Goal: Task Accomplishment & Management: Use online tool/utility

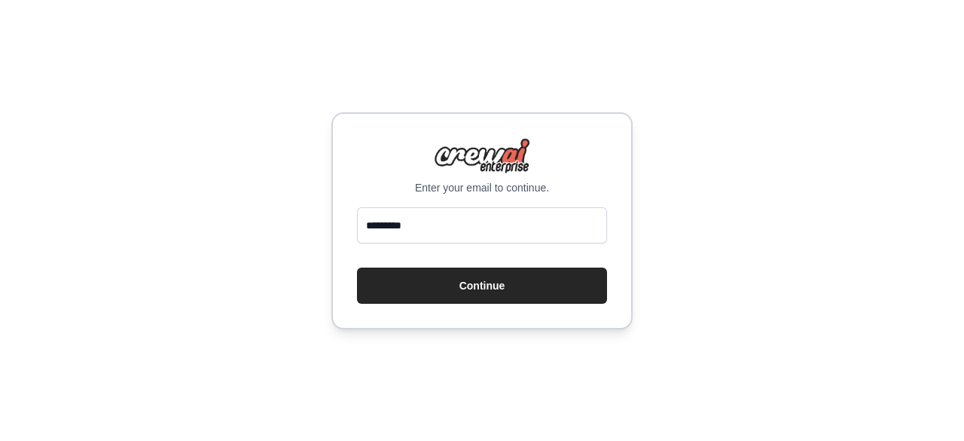
type input "**********"
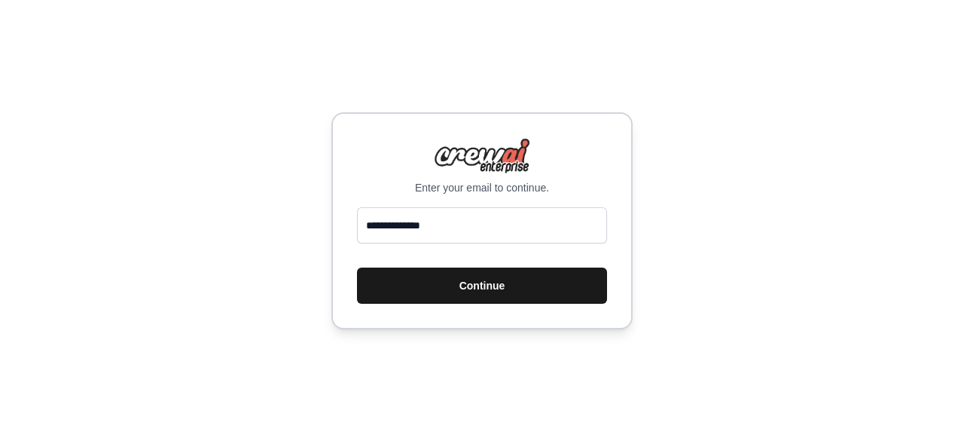
click at [465, 282] on button "Continue" at bounding box center [482, 285] width 250 height 36
click at [489, 287] on button "Continue" at bounding box center [482, 285] width 250 height 36
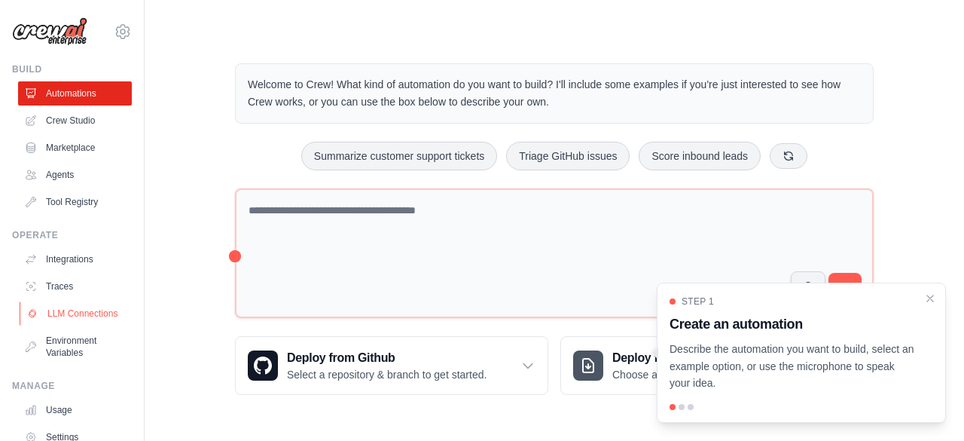
click at [56, 323] on link "LLM Connections" at bounding box center [77, 313] width 114 height 24
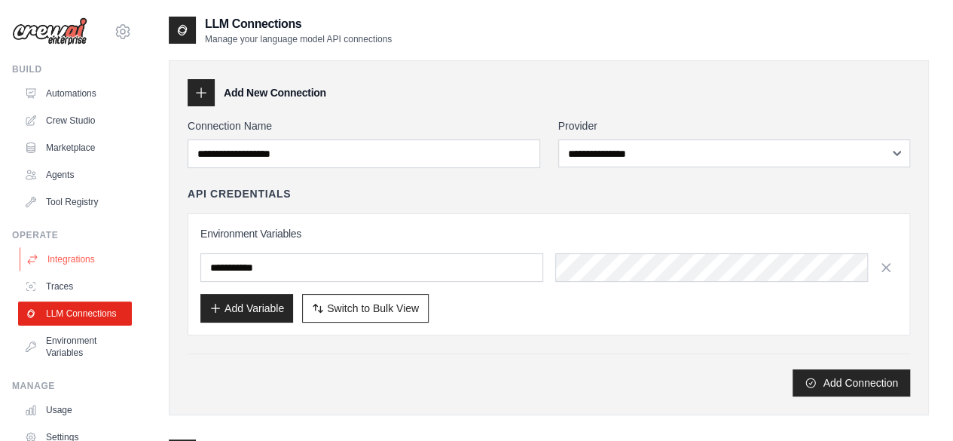
click at [74, 256] on link "Integrations" at bounding box center [77, 259] width 114 height 24
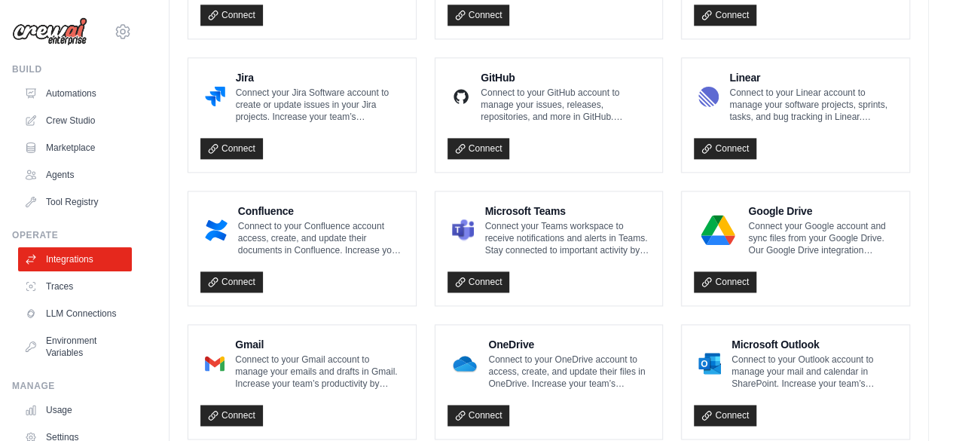
scroll to position [894, 0]
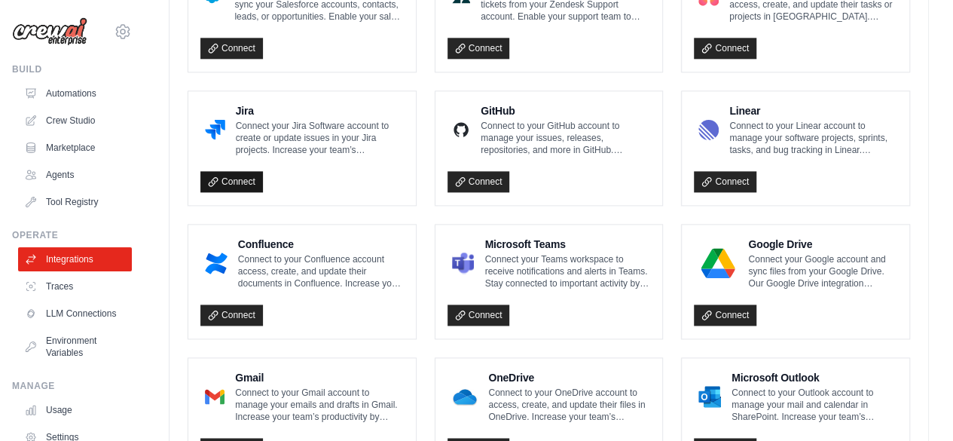
click at [230, 172] on link "Connect" at bounding box center [231, 181] width 63 height 21
click at [66, 285] on link "Traces" at bounding box center [77, 286] width 114 height 24
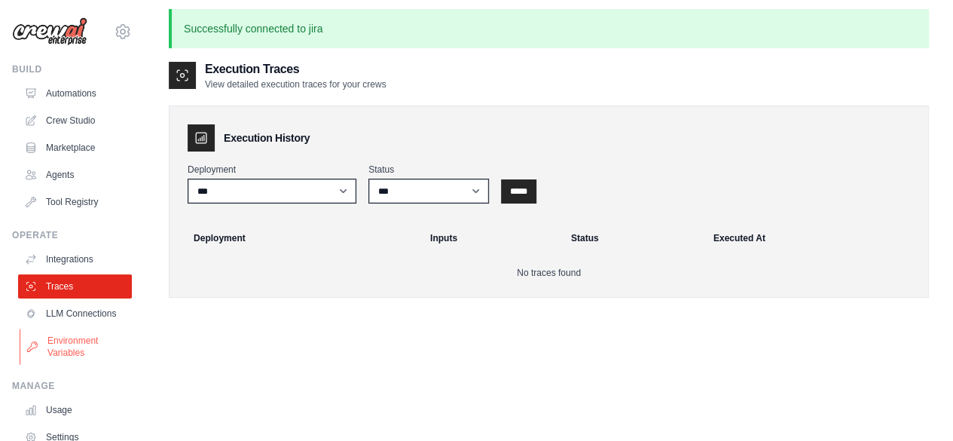
click at [72, 349] on link "Environment Variables" at bounding box center [77, 346] width 114 height 36
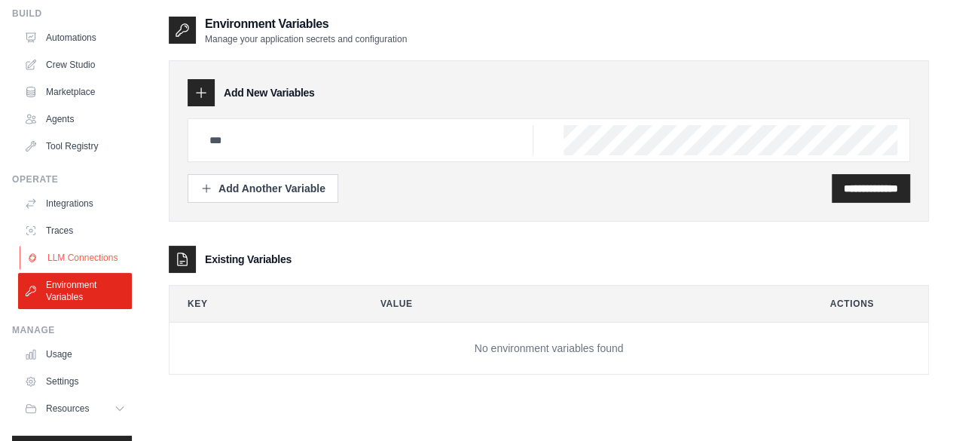
scroll to position [99, 0]
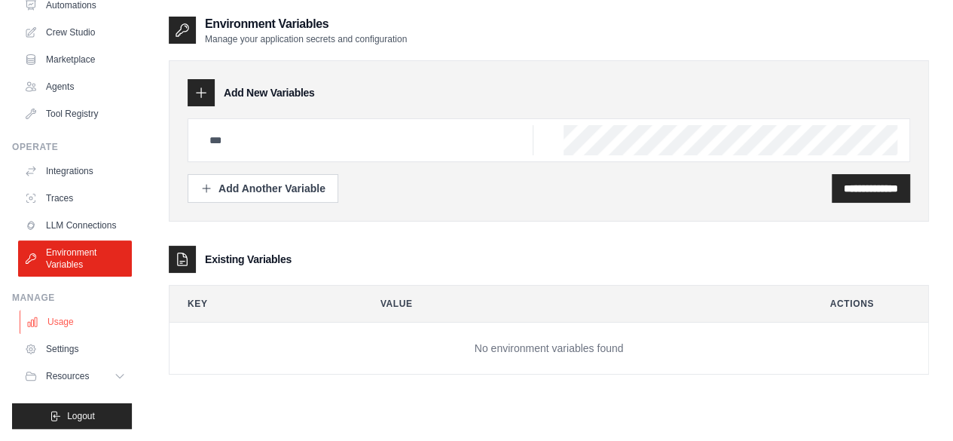
click at [58, 325] on link "Usage" at bounding box center [77, 322] width 114 height 24
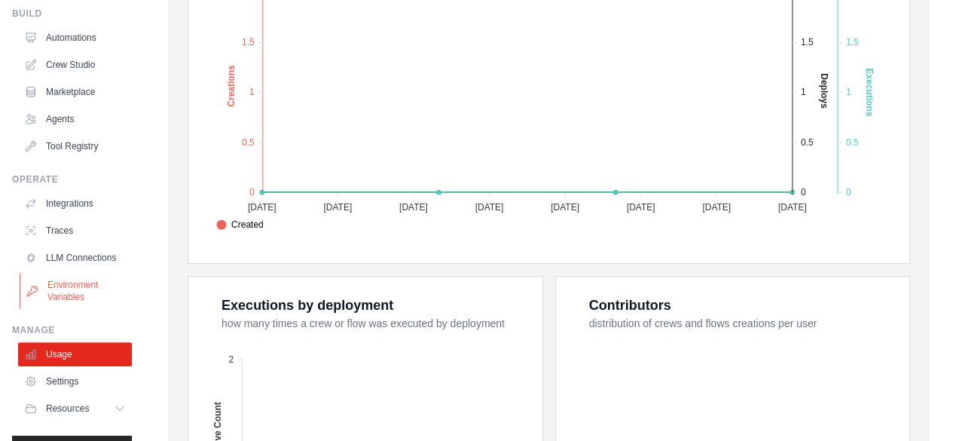
scroll to position [99, 0]
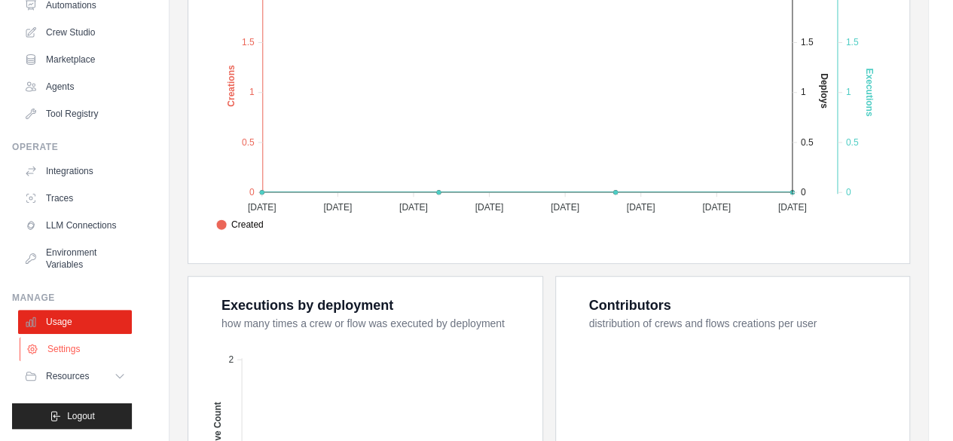
click at [52, 349] on link "Settings" at bounding box center [77, 349] width 114 height 24
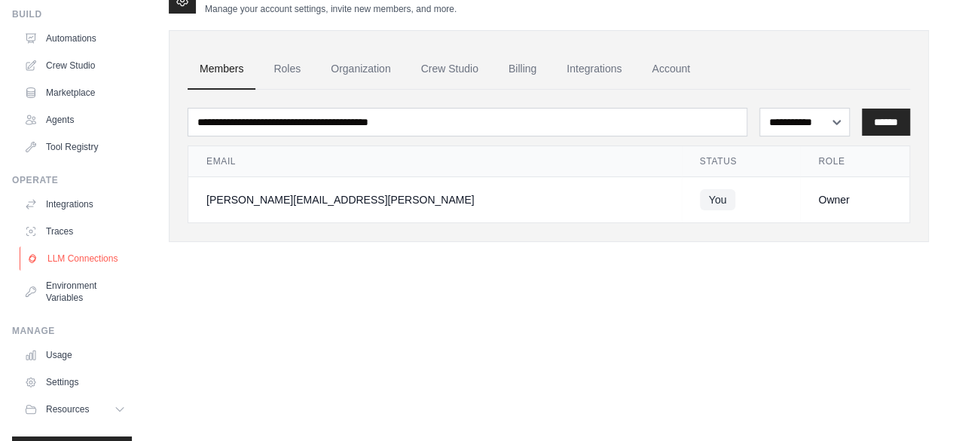
scroll to position [99, 0]
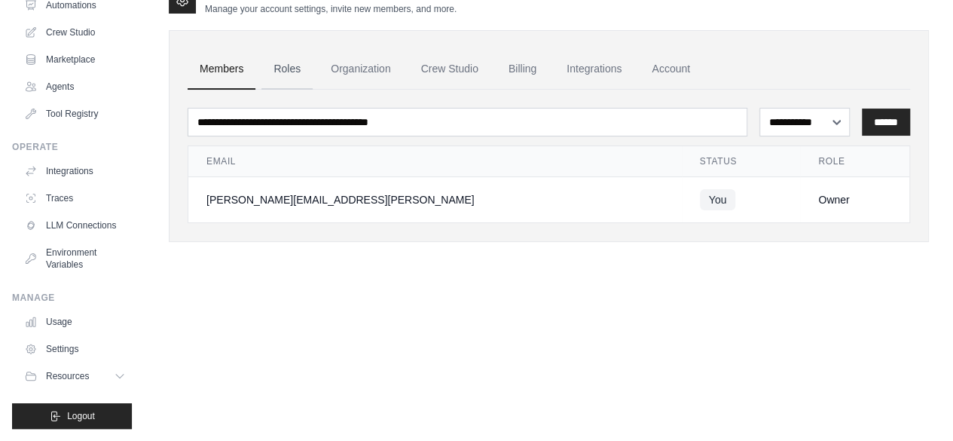
click at [278, 66] on link "Roles" at bounding box center [286, 69] width 51 height 41
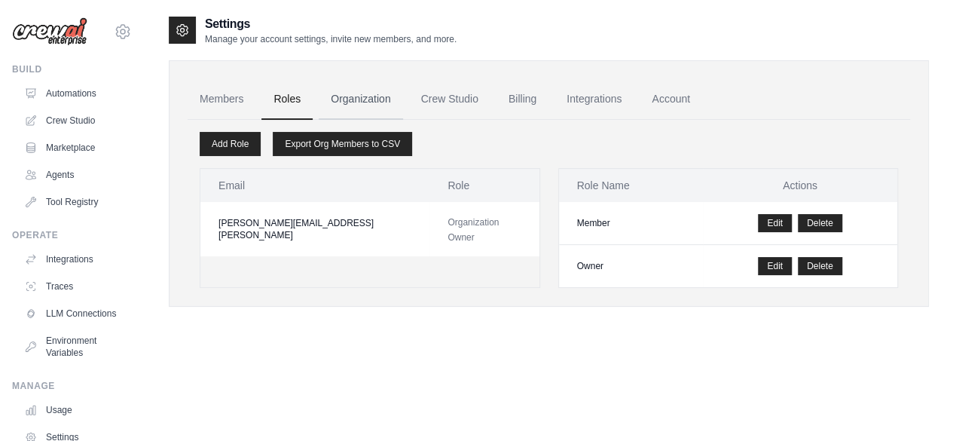
click at [362, 85] on link "Organization" at bounding box center [361, 99] width 84 height 41
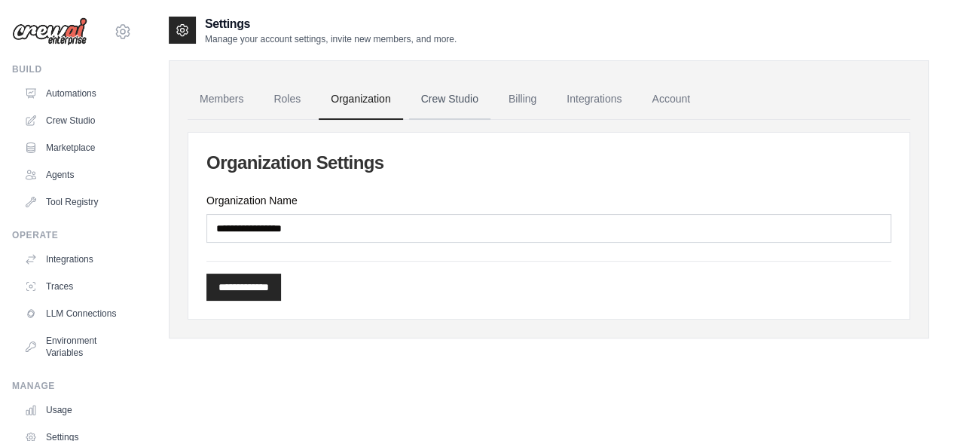
click at [423, 105] on link "Crew Studio" at bounding box center [449, 99] width 81 height 41
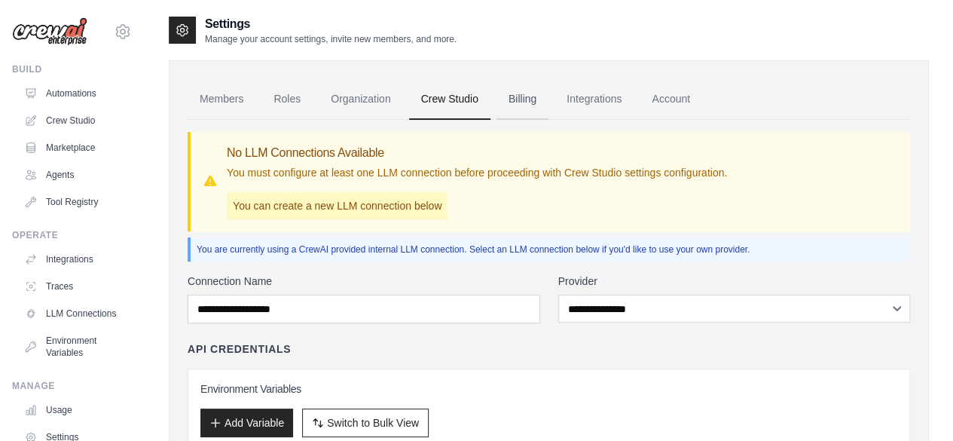
click at [526, 93] on link "Billing" at bounding box center [522, 99] width 52 height 41
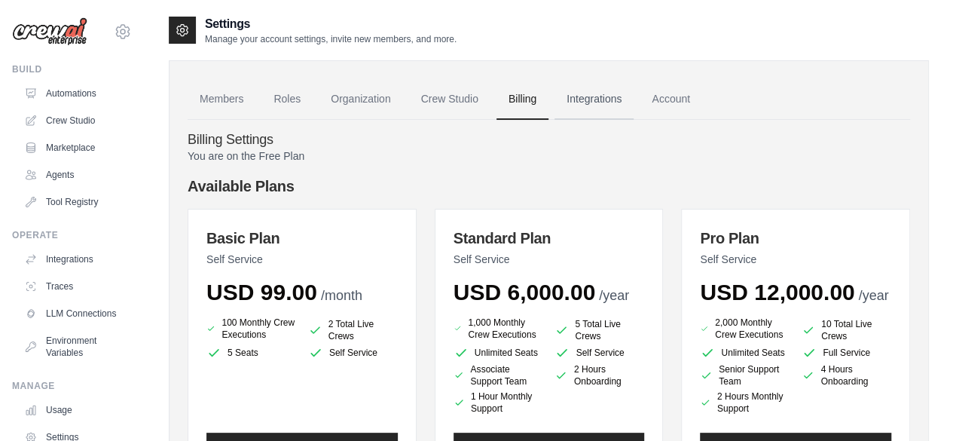
click at [610, 103] on link "Integrations" at bounding box center [593, 99] width 79 height 41
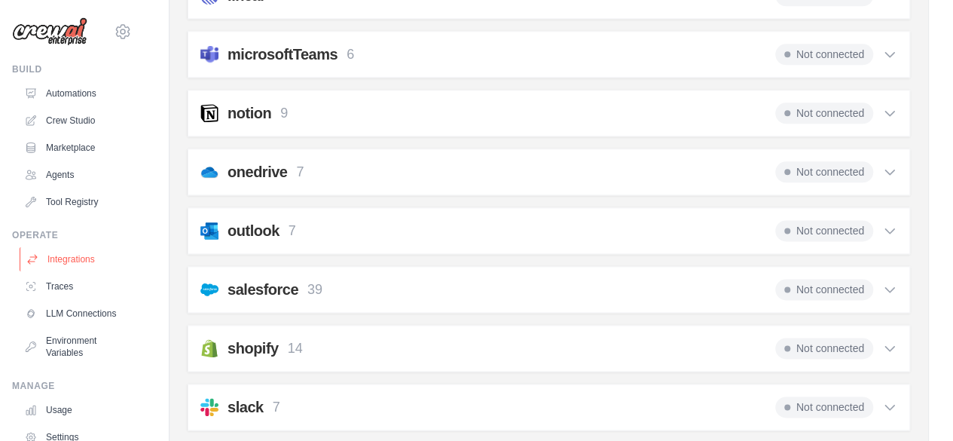
scroll to position [702, 0]
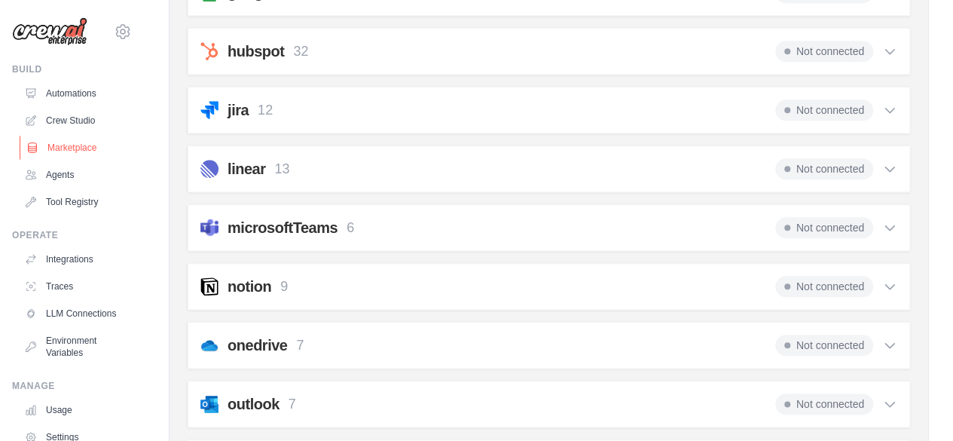
click at [69, 151] on link "Marketplace" at bounding box center [77, 148] width 114 height 24
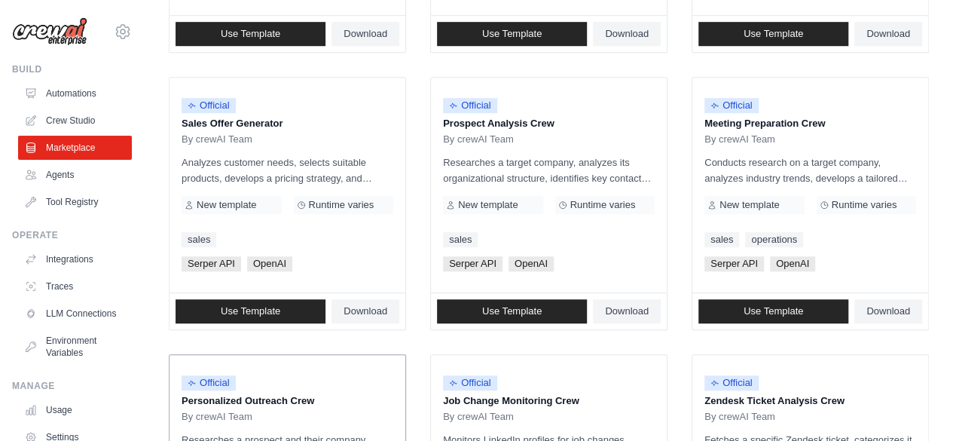
scroll to position [301, 0]
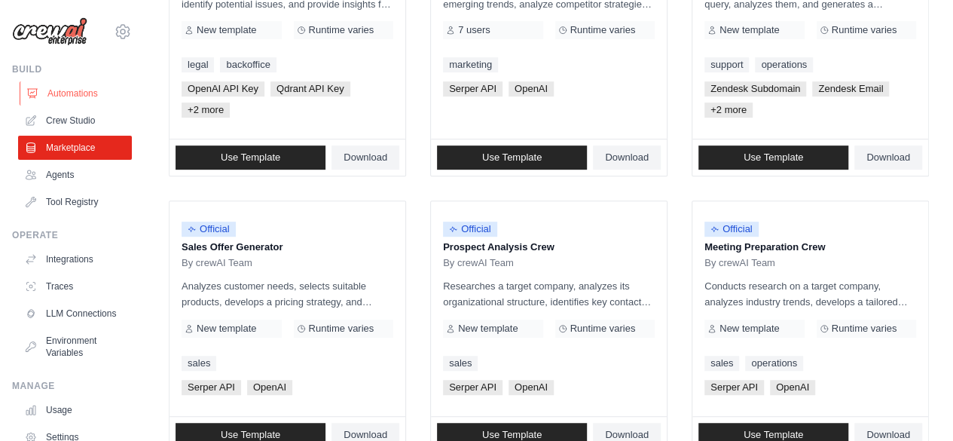
click at [68, 91] on link "Automations" at bounding box center [77, 93] width 114 height 24
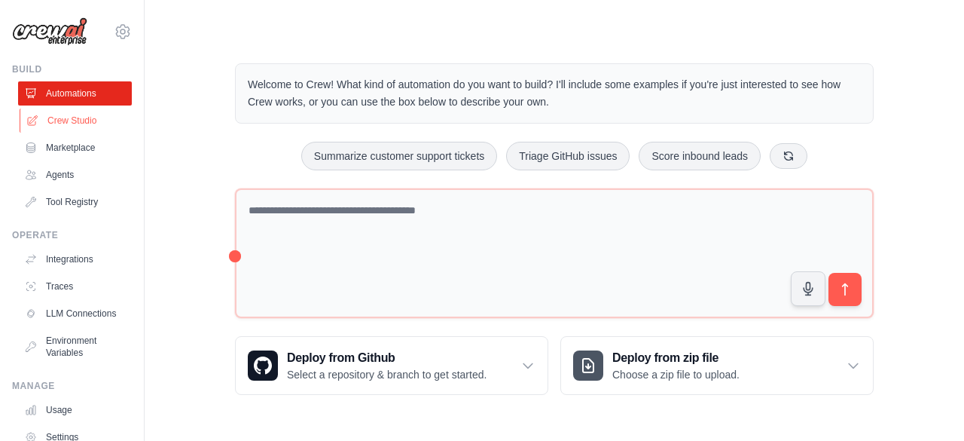
click at [71, 114] on link "Crew Studio" at bounding box center [77, 120] width 114 height 24
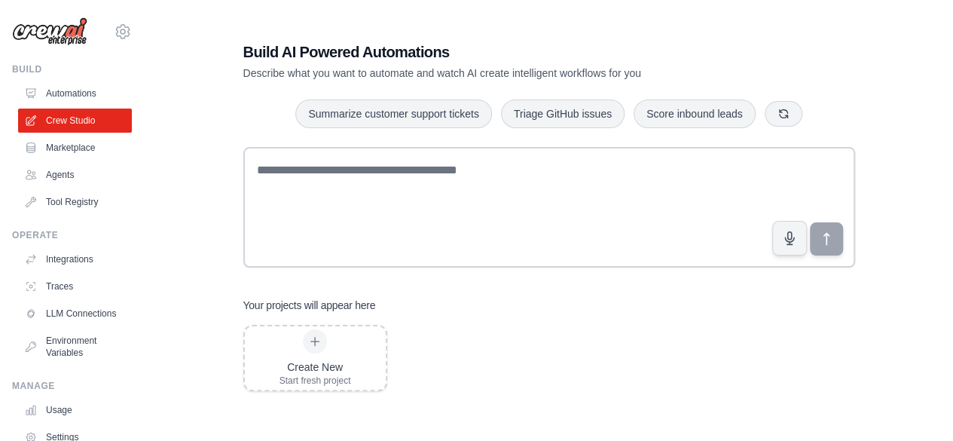
scroll to position [30, 0]
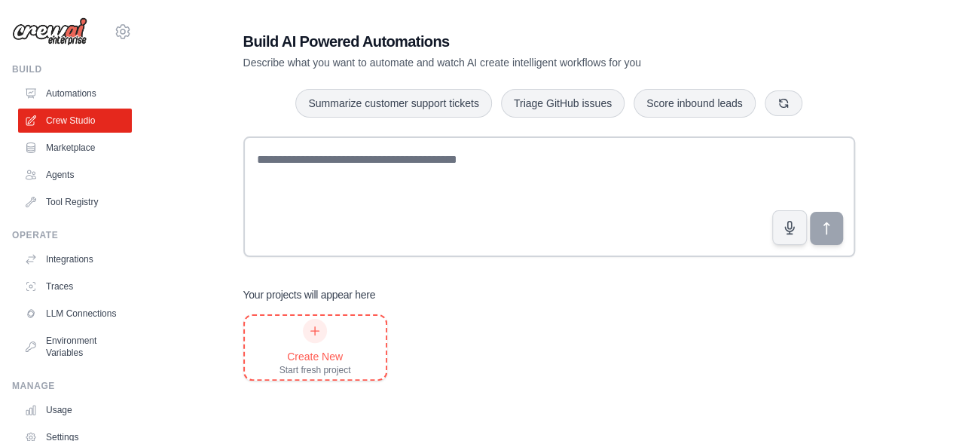
click at [320, 346] on div "Create New Start fresh project" at bounding box center [315, 347] width 72 height 57
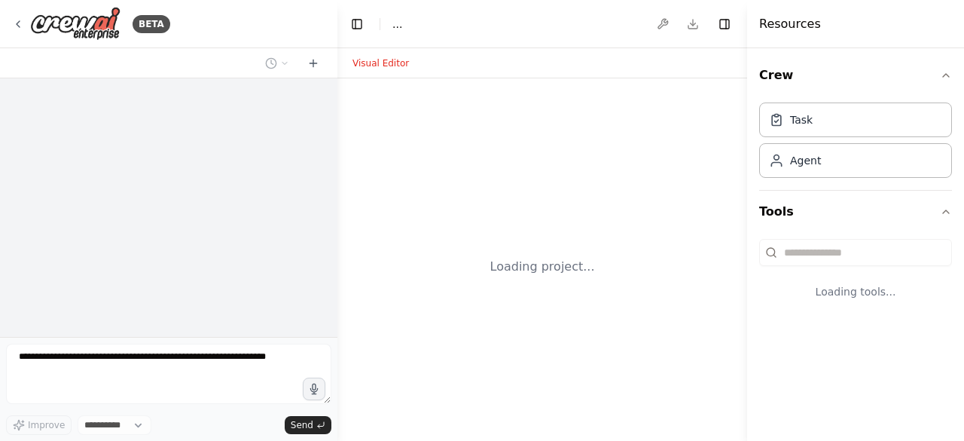
select select "****"
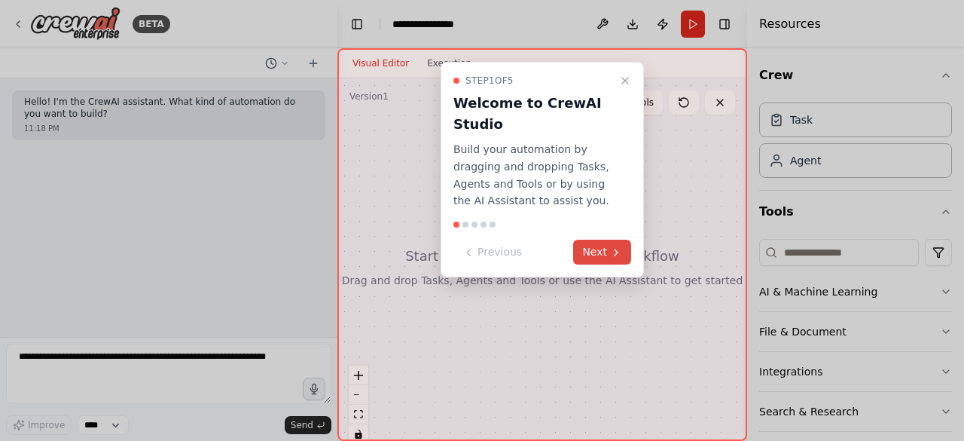
click at [591, 246] on button "Next" at bounding box center [602, 251] width 58 height 25
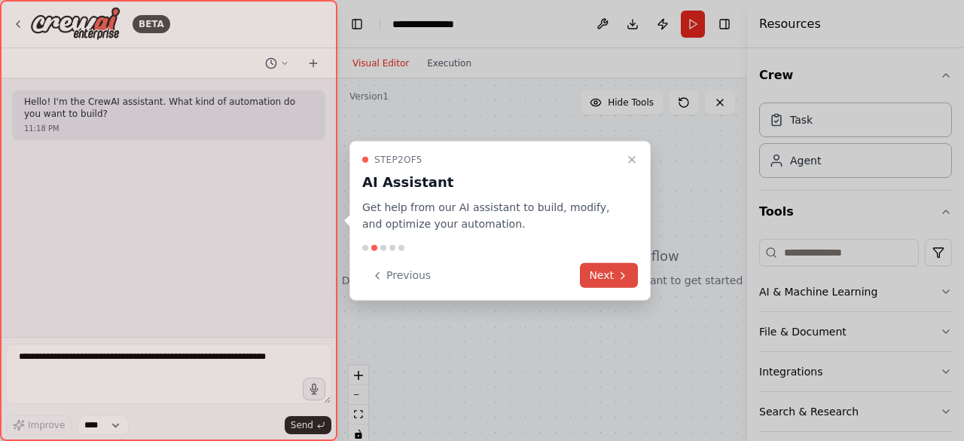
click at [612, 281] on button "Next" at bounding box center [609, 275] width 58 height 25
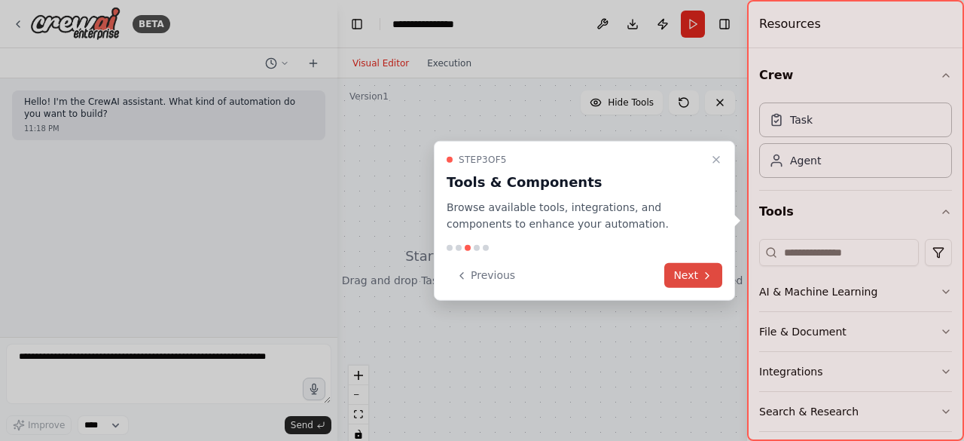
click at [702, 275] on icon at bounding box center [707, 275] width 12 height 12
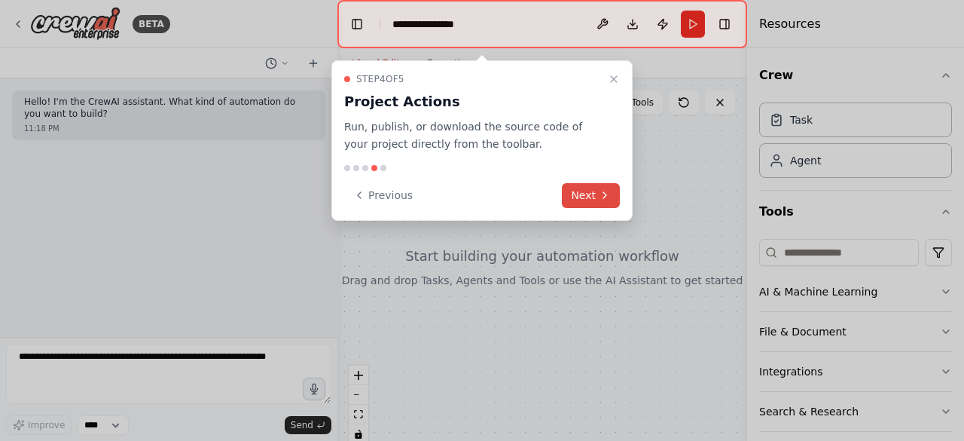
click at [574, 197] on button "Next" at bounding box center [591, 195] width 58 height 25
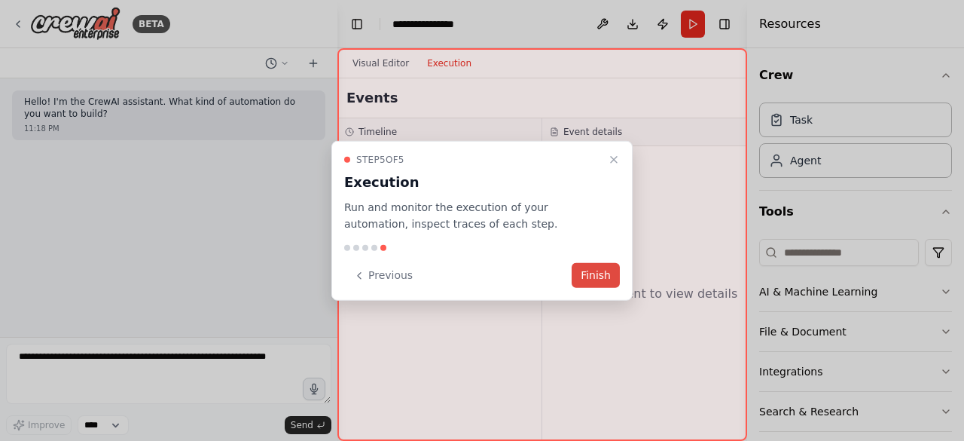
click at [602, 276] on button "Finish" at bounding box center [596, 275] width 48 height 25
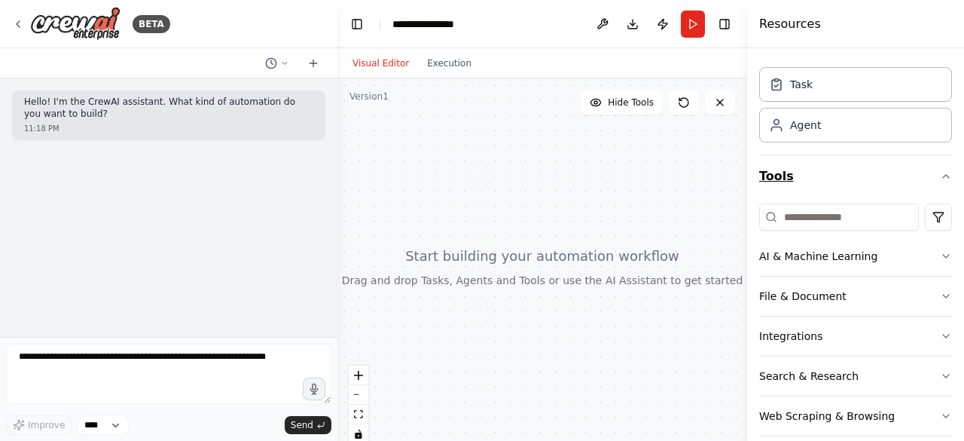
scroll to position [52, 0]
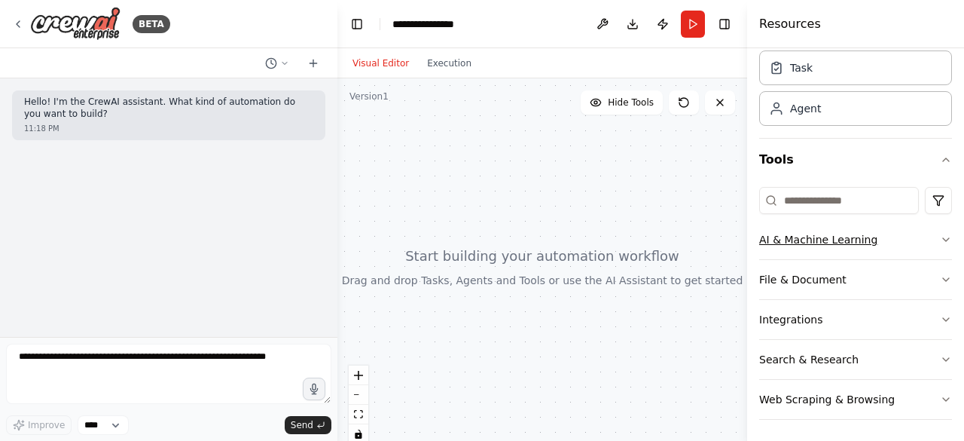
click at [928, 233] on button "AI & Machine Learning" at bounding box center [855, 239] width 193 height 39
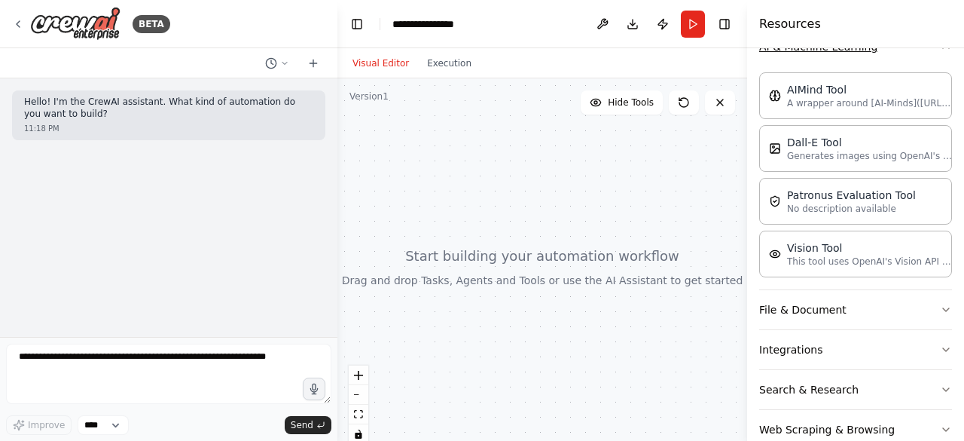
scroll to position [273, 0]
